Goal: Contribute content

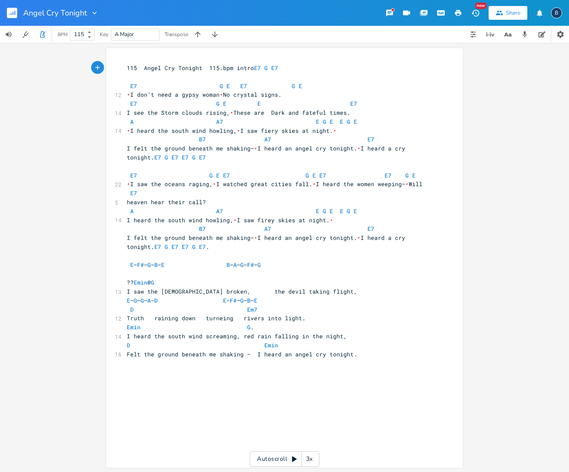
scroll to position [0, 0]
click at [23, 34] on icon "button" at bounding box center [25, 34] width 8 height 8
click at [41, 33] on icon "button" at bounding box center [42, 34] width 5 height 6
type textarea "E – G – G – A – D"
drag, startPoint x: 184, startPoint y: 292, endPoint x: 122, endPoint y: 289, distance: 61.9
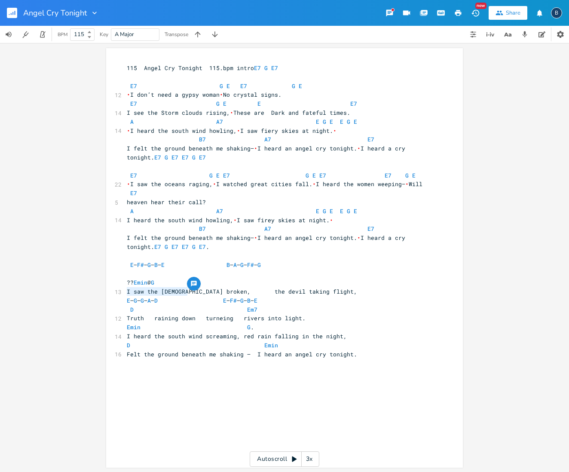
click at [125, 296] on pre "E – G – G – A – D E – F# – G – B – E" at bounding box center [280, 300] width 310 height 9
click at [244, 260] on span "E – F# – G – B – E B – A – G – F# – G" at bounding box center [194, 264] width 134 height 8
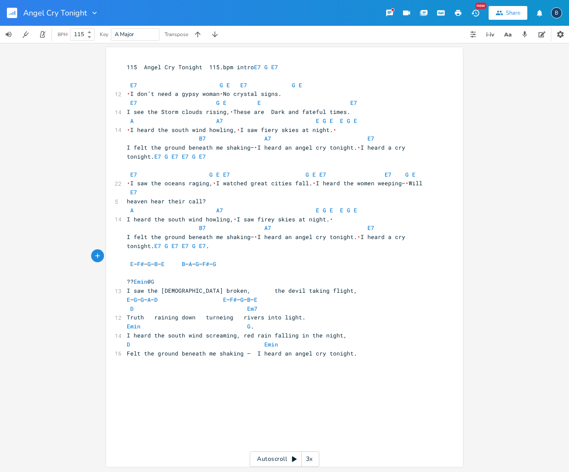
scroll to position [0, 0]
click at [276, 259] on pre "E – F# – G – B – E B – A – G – F# – G" at bounding box center [280, 263] width 310 height 9
paste textarea
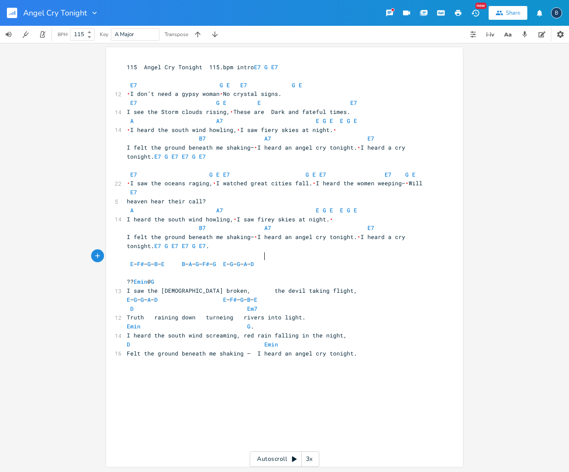
click at [257, 260] on span "E – F# – G – B – E B – A – G – F# – G E – G – G – A – D" at bounding box center [192, 264] width 131 height 8
type textarea "E – F# – G – B – E"
drag, startPoint x: 311, startPoint y: 293, endPoint x: 243, endPoint y: 293, distance: 68.3
click at [243, 295] on pre "E – G – G – A – D E – F# – G – B – E" at bounding box center [280, 299] width 310 height 9
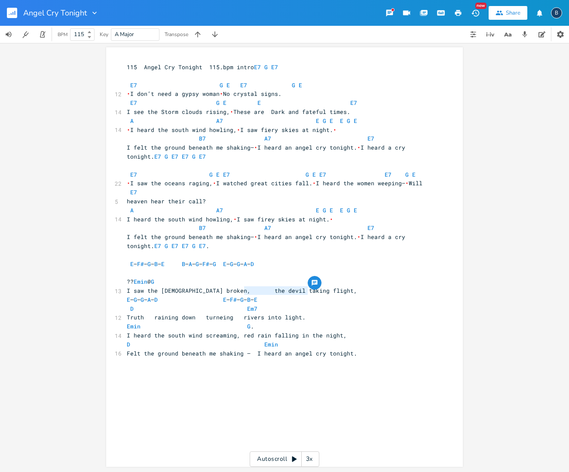
paste textarea
click at [348, 259] on pre "E – F# – G – B – E B – A – G – F# – G E – G – G – A – D" at bounding box center [280, 263] width 310 height 9
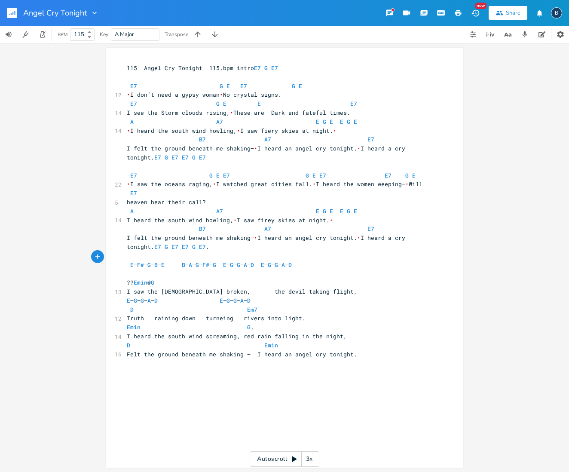
scroll to position [0, 1]
click at [295, 261] on span "E – F# – G – B – E B – A – G – F# – G E – G – G – A – D E – G – G – A – D" at bounding box center [211, 265] width 168 height 8
click at [271, 261] on span "E – F# – G – B – E B – A – G – F# – G E – G – G – A – D E – G – G – A – D" at bounding box center [216, 265] width 179 height 8
type textarea "_"
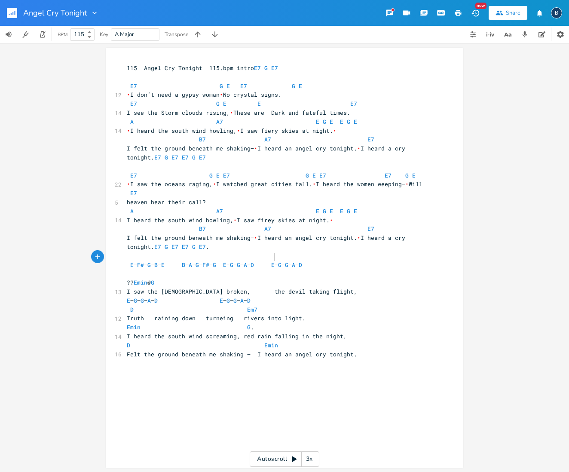
scroll to position [0, 2]
type textarea "-"
type textarea "E – G – G – A – D E – G – G – A – D"
drag, startPoint x: 275, startPoint y: 256, endPoint x: 415, endPoint y: 257, distance: 139.2
click at [415, 260] on pre "E – F# – G – B – E B – A – G – F# – G - E – G – G – A – D E – G – G – A – D" at bounding box center [280, 264] width 310 height 9
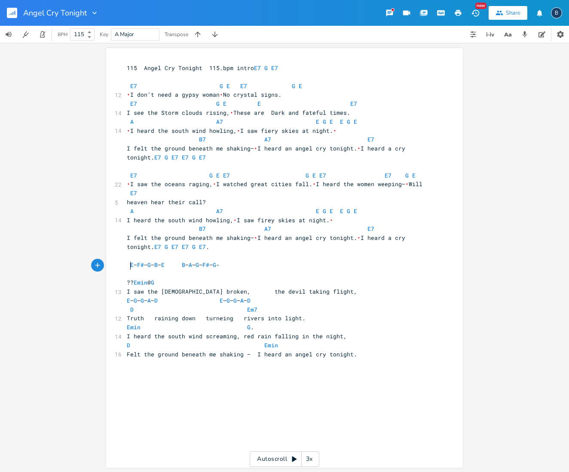
click at [131, 269] on pre at bounding box center [280, 273] width 310 height 9
paste textarea
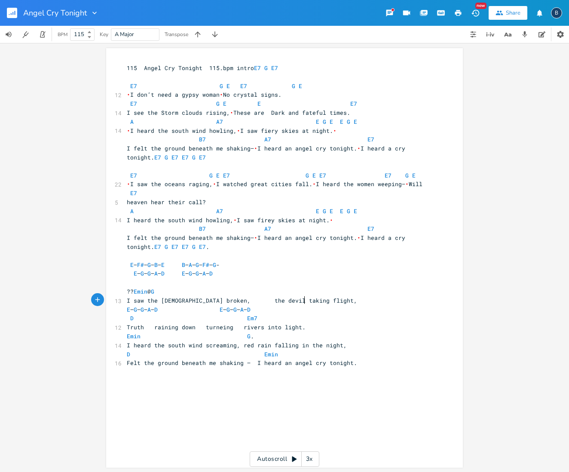
click at [302, 305] on pre "E – G – G – A – D E – G – G – A – D" at bounding box center [280, 309] width 310 height 9
click at [211, 241] on pre "I felt the ground beneath me shaking— • I heard an angel cry tonight. • I heard…" at bounding box center [280, 242] width 310 height 18
click at [204, 238] on span "I felt the ground beneath me shaking— • I heard an angel cry tonight. • I heard…" at bounding box center [268, 241] width 282 height 17
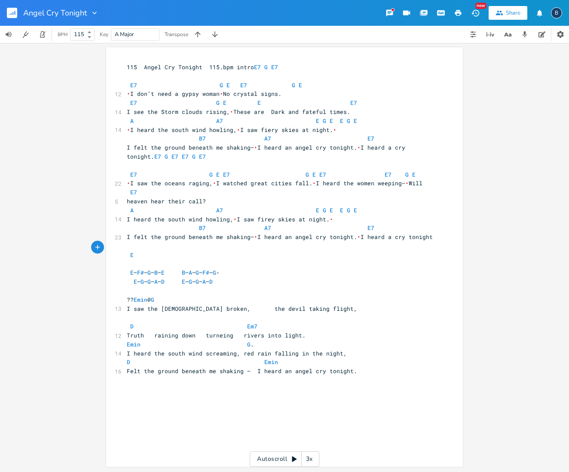
scroll to position [0, 8]
type textarea "E D"
click at [127, 251] on span "E D" at bounding box center [135, 255] width 17 height 8
type textarea "Solo."
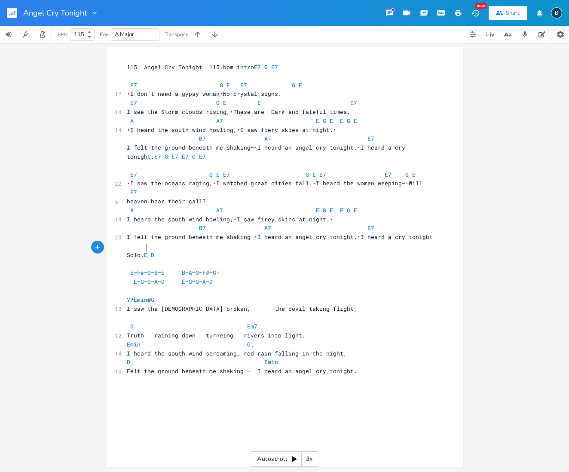
scroll to position [0, 0]
click at [166, 251] on pre "Solo. E D" at bounding box center [280, 255] width 310 height 9
type textarea "C# C B"
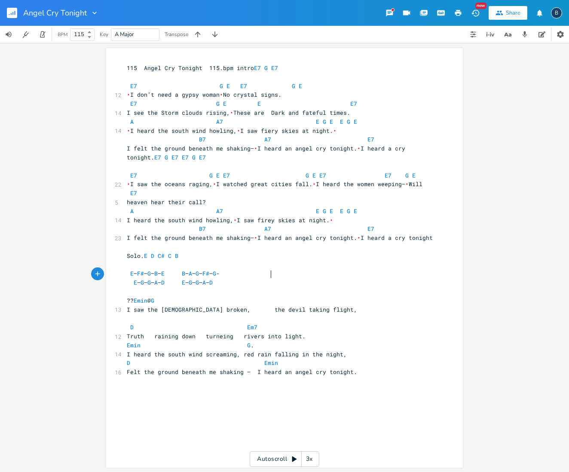
click at [387, 278] on pre "E – G – G – A – D E – G – G – A – D" at bounding box center [280, 282] width 310 height 9
click at [41, 35] on icon "button" at bounding box center [42, 34] width 5 height 6
type textarea "E7 G E7"
drag, startPoint x: 250, startPoint y: 67, endPoint x: 278, endPoint y: 68, distance: 28.8
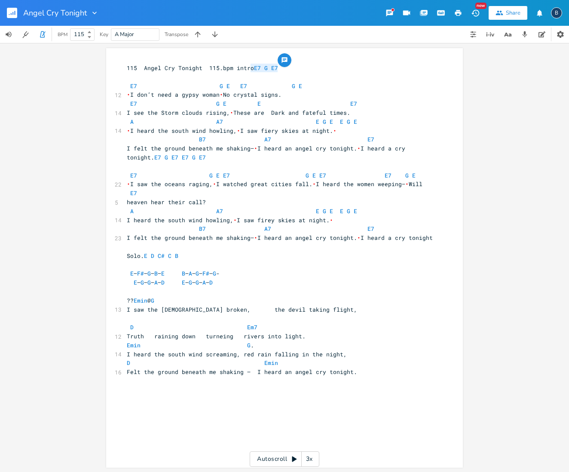
click at [278, 68] on pre "115 Angel Cry Tonight 115.bpm intro E7 G E7" at bounding box center [280, 68] width 310 height 9
click at [192, 251] on pre "Solo. E D C# C B" at bounding box center [280, 255] width 310 height 9
paste textarea
click at [341, 278] on pre "E – G – G – A – D E – G – G – A – D" at bounding box center [280, 282] width 310 height 9
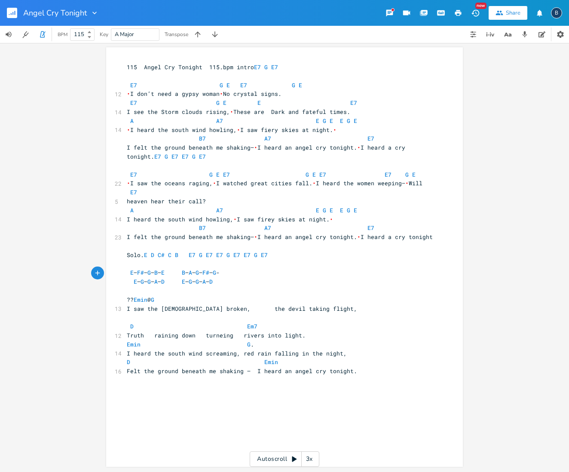
scroll to position [1, 0]
click at [275, 250] on pre "Solo. E D C# C B E7 G E7 E7 G E7 E7 G E7" at bounding box center [280, 254] width 310 height 9
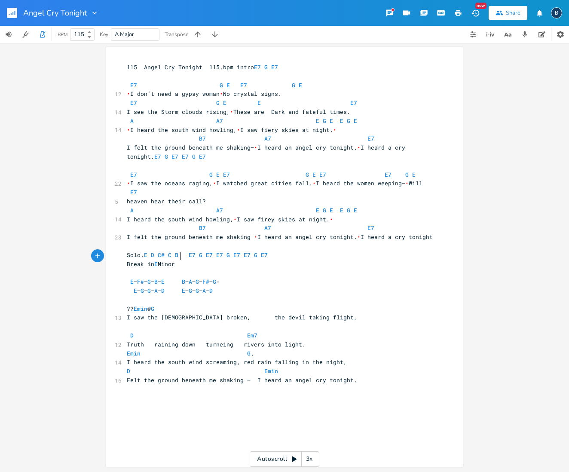
scroll to position [0, 34]
type textarea "Break in E Minor. Bass Line"
type textarea "E – F# – G – B – E"
drag, startPoint x: 191, startPoint y: 272, endPoint x: 128, endPoint y: 270, distance: 62.8
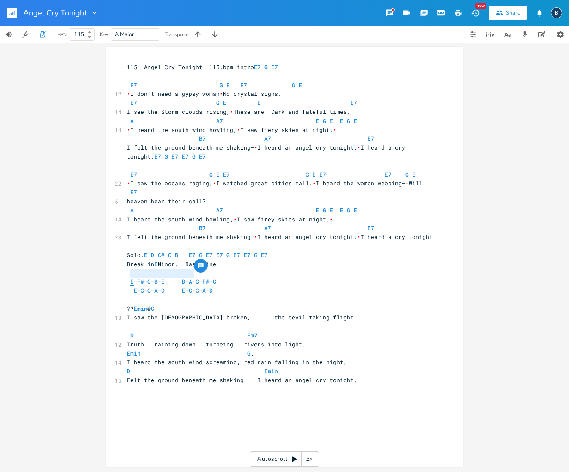
click at [128, 277] on span "E – F# – G – B – E B – A – G – F# – G -" at bounding box center [173, 281] width 93 height 8
click at [284, 277] on pre "E – F# – G – B – E B – A – G – F# – G -" at bounding box center [280, 281] width 310 height 9
click at [269, 286] on pre "E – G – G – A – D E – G – G – A – D" at bounding box center [280, 290] width 310 height 9
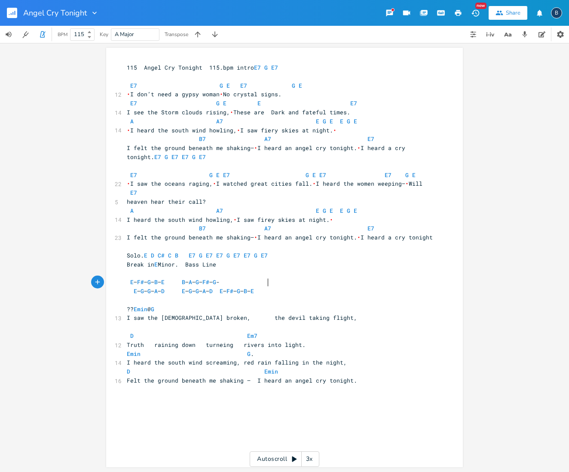
click at [257, 287] on span "E – G – G – A – D E – G – G – A – D E – F# – G – B – E" at bounding box center [192, 291] width 131 height 8
click at [127, 332] on span "D Em7" at bounding box center [213, 336] width 172 height 8
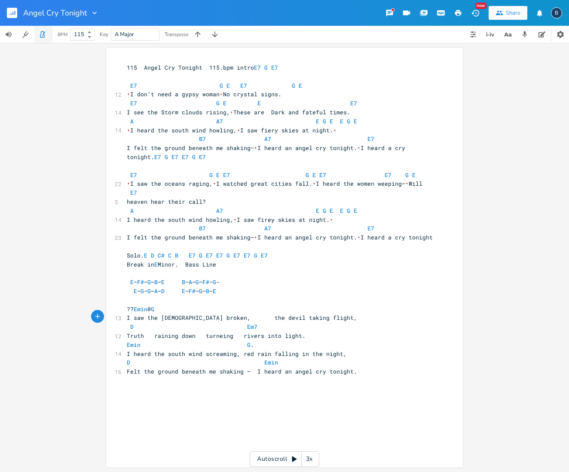
click at [46, 34] on icon "button" at bounding box center [43, 34] width 8 height 8
click at [11, 15] on icon "button" at bounding box center [11, 14] width 1 height 2
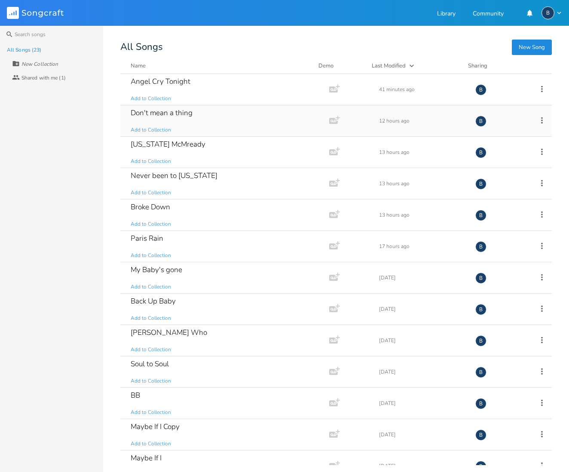
click at [186, 113] on div "Don't mean a thing" at bounding box center [162, 112] width 62 height 7
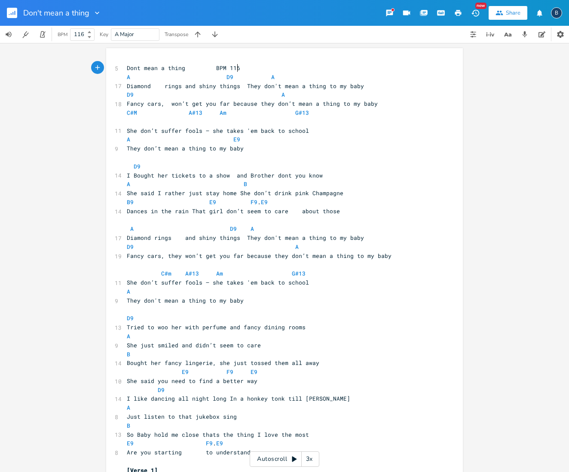
scroll to position [0, 0]
click at [14, 11] on rect "button" at bounding box center [12, 13] width 10 height 10
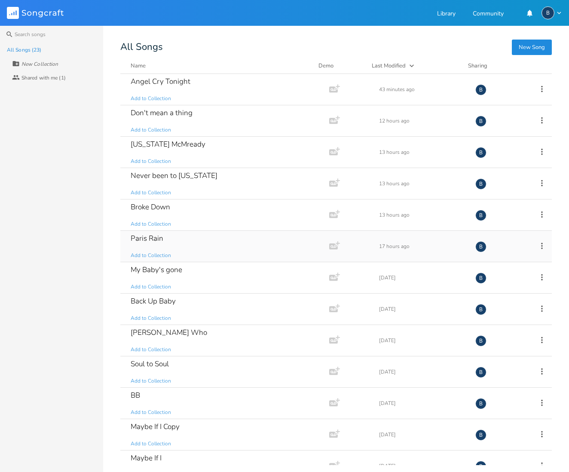
click at [149, 242] on div "Paris Rain" at bounding box center [147, 238] width 33 height 7
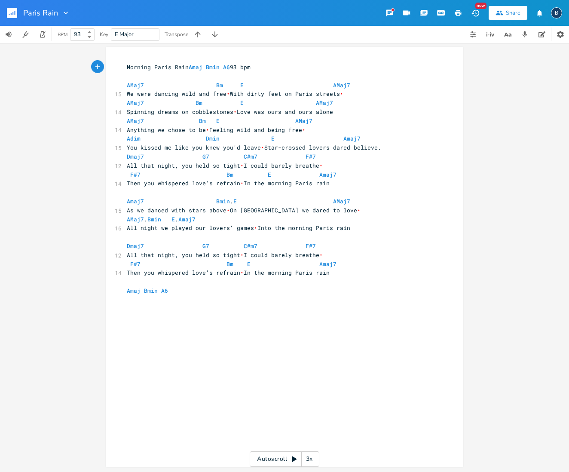
click at [12, 15] on rect "button" at bounding box center [12, 13] width 10 height 10
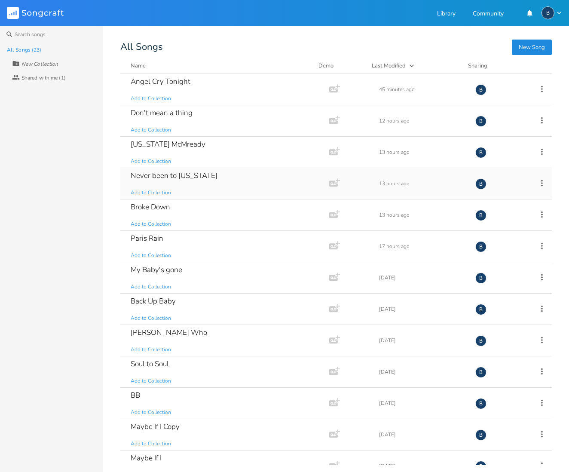
click at [179, 174] on div "Never been to [US_STATE]" at bounding box center [174, 175] width 87 height 7
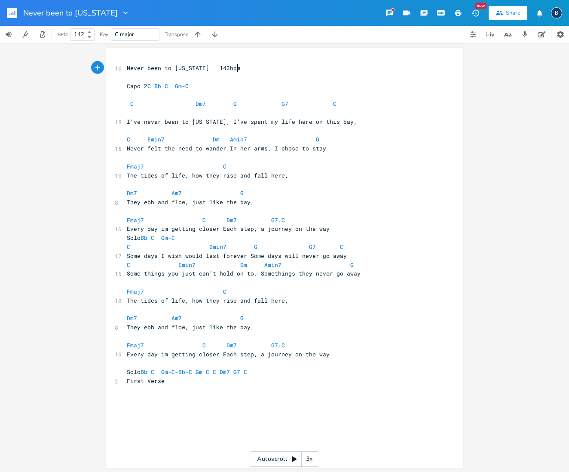
scroll to position [0, 0]
type textarea "142bpm"
drag, startPoint x: 238, startPoint y: 68, endPoint x: 215, endPoint y: 67, distance: 22.4
click at [215, 67] on pre "Never been to [US_STATE] 142bpm" at bounding box center [280, 68] width 310 height 9
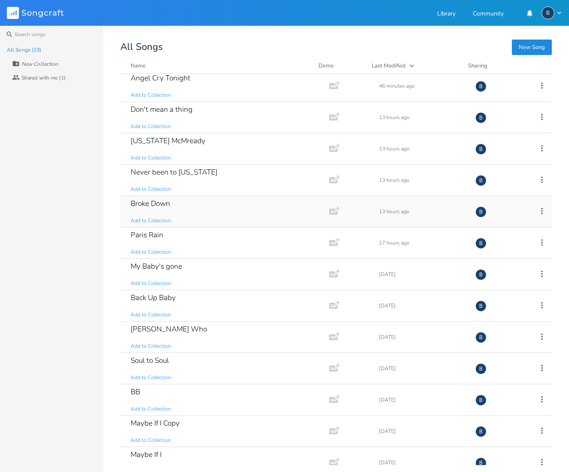
click at [159, 202] on div "Broke Down" at bounding box center [151, 203] width 40 height 7
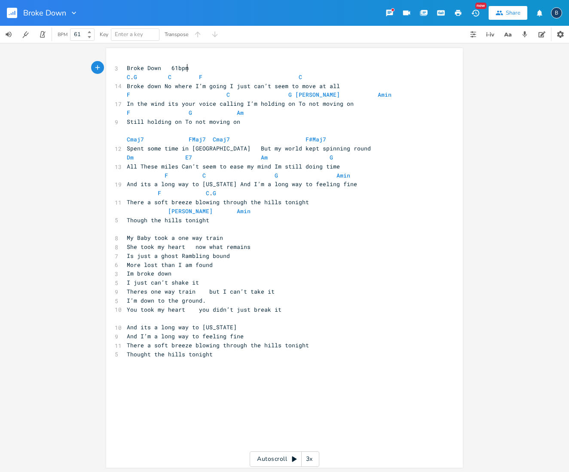
scroll to position [0, 0]
type textarea "Broke Down 61bpm"
drag, startPoint x: 189, startPoint y: 69, endPoint x: 120, endPoint y: 64, distance: 69.3
click at [121, 67] on div "Broke Down 61bpm x 3 Broke Down 61bpm C . G C F C 14 Broke down No where I’m go…" at bounding box center [284, 257] width 357 height 419
click at [220, 69] on pre "Broke Down 61bpm" at bounding box center [280, 68] width 310 height 9
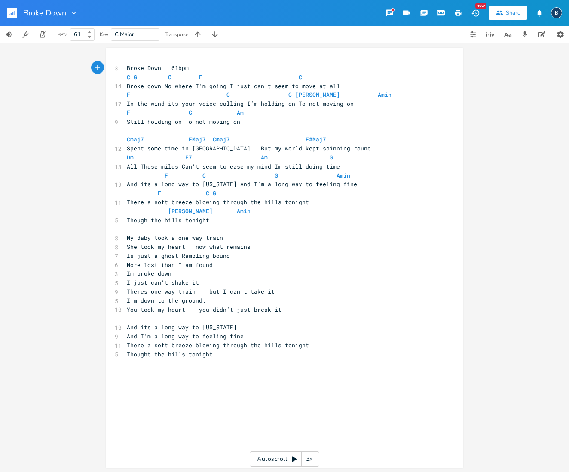
click at [188, 66] on pre "Broke Down 61bpm" at bounding box center [280, 68] width 310 height 9
type textarea "Key C 61bpm"
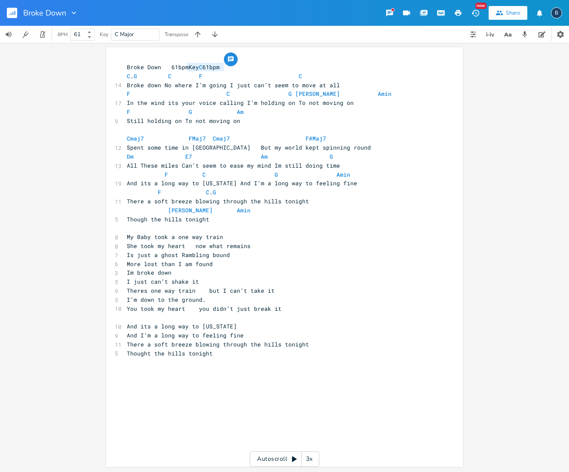
drag, startPoint x: 186, startPoint y: 65, endPoint x: 225, endPoint y: 67, distance: 39.1
click at [225, 67] on pre "Broke Down 61bpmKey C 61bpm" at bounding box center [280, 67] width 310 height 9
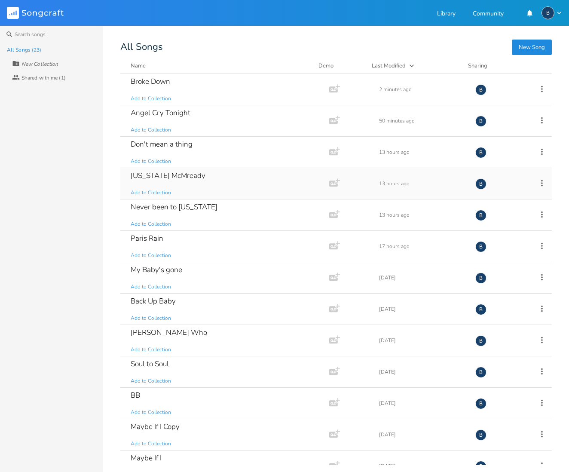
click at [180, 175] on div "[US_STATE] McMready" at bounding box center [168, 175] width 75 height 7
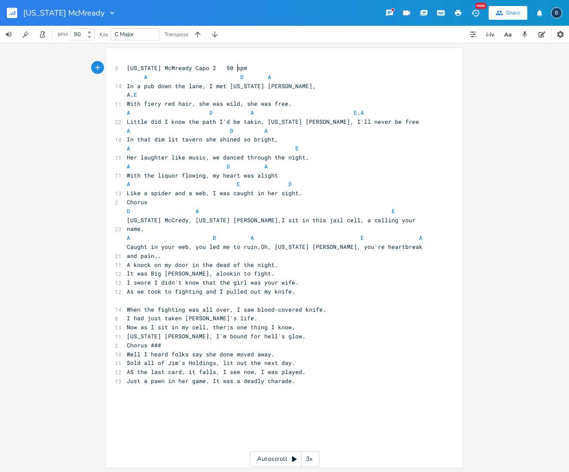
scroll to position [0, 0]
type textarea "90 bpm"
drag, startPoint x: 238, startPoint y: 67, endPoint x: 213, endPoint y: 68, distance: 24.9
click at [213, 68] on pre "[US_STATE] McMready Capo 2 90 bpm" at bounding box center [280, 68] width 310 height 9
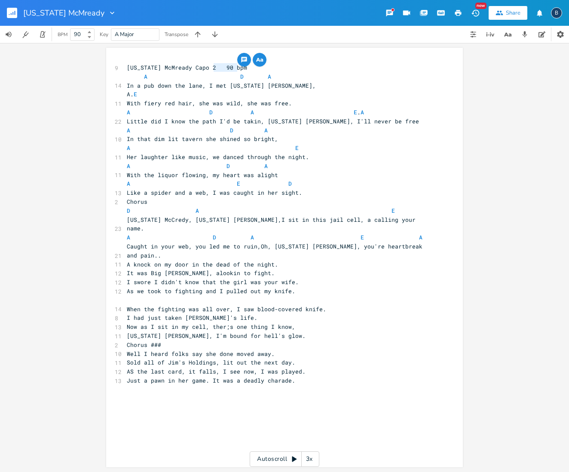
click at [10, 12] on rect "button" at bounding box center [12, 13] width 10 height 10
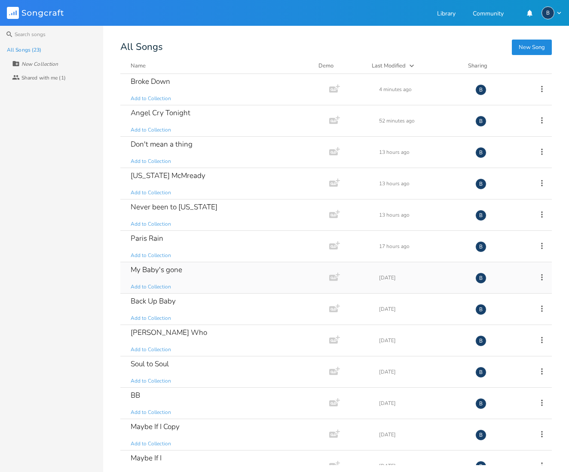
click at [155, 267] on div "My Baby's gone" at bounding box center [157, 269] width 52 height 7
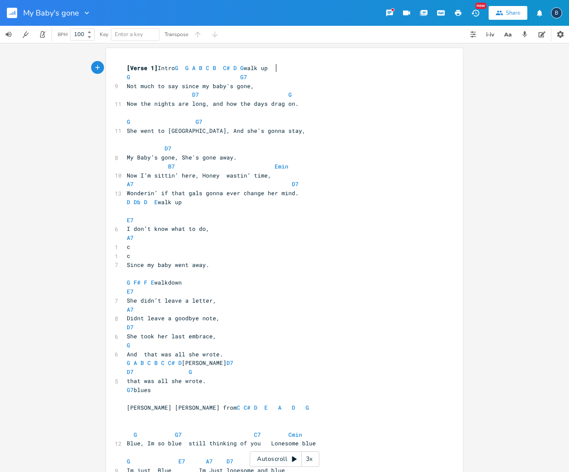
scroll to position [0, 0]
